Goal: Task Accomplishment & Management: Manage account settings

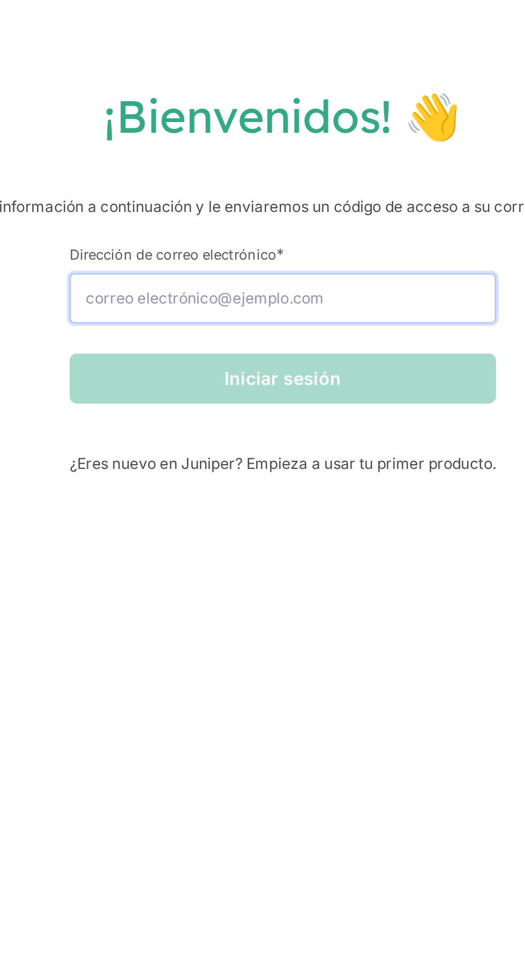
click at [324, 128] on input "Dirección de correo electrónico *" at bounding box center [262, 127] width 182 height 21
type input "e"
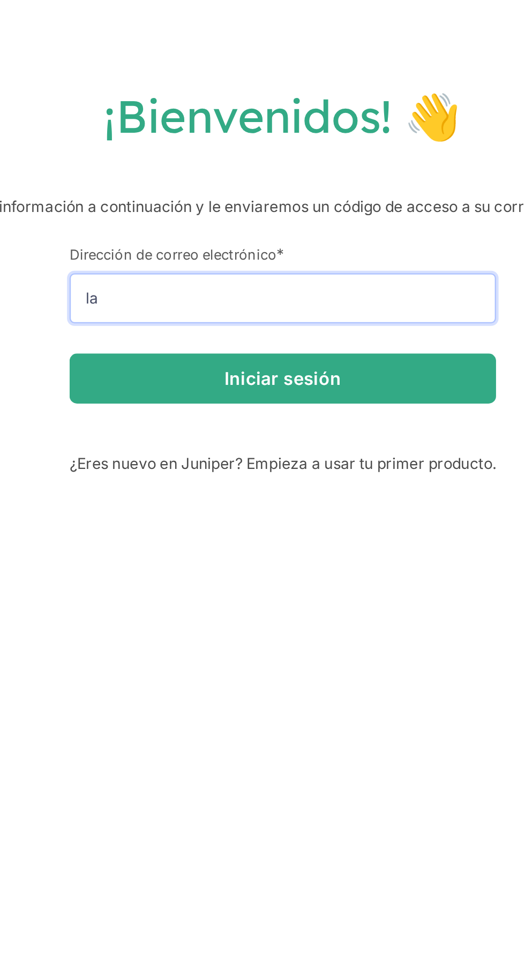
type input "laron.alt09@gmail.com"
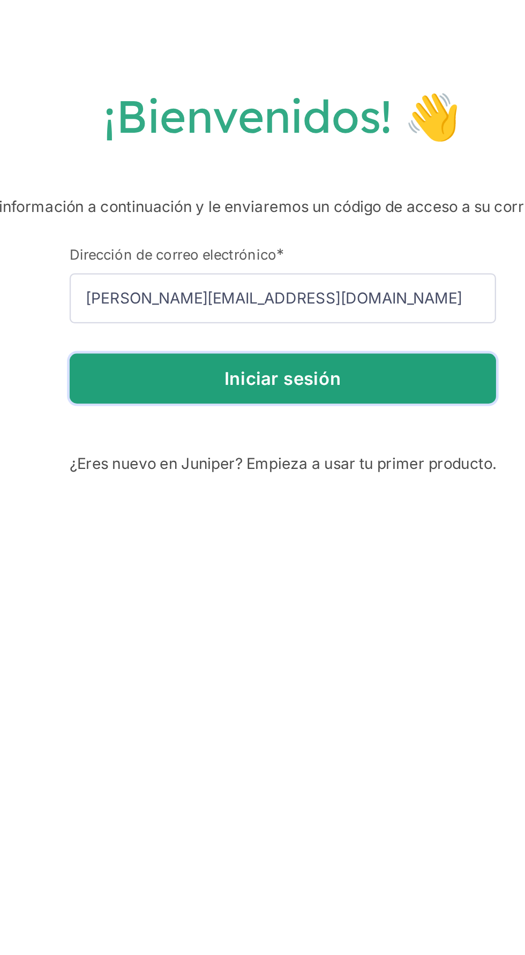
click at [334, 165] on button "Iniciar sesión" at bounding box center [262, 161] width 182 height 21
